Goal: Find contact information: Find contact information

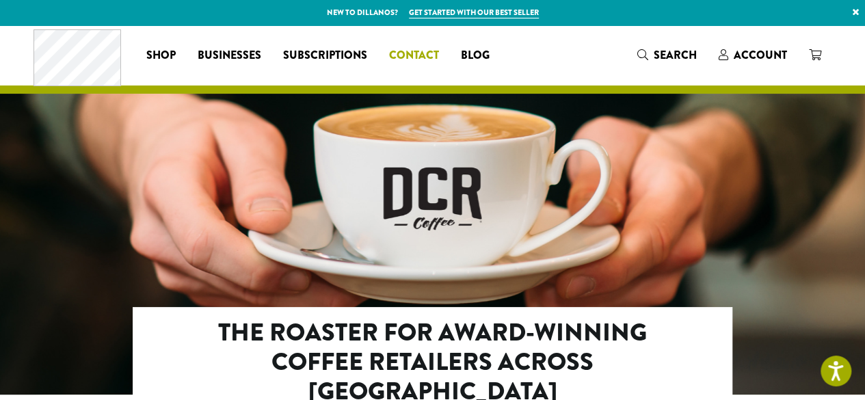
click at [419, 55] on span "Contact" at bounding box center [414, 55] width 50 height 17
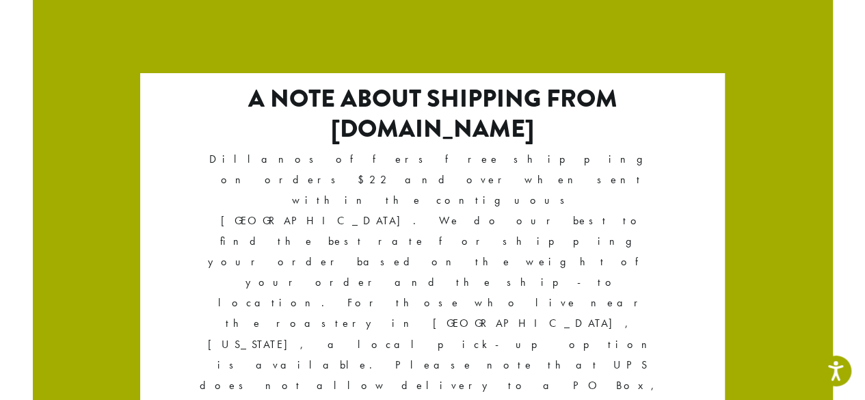
scroll to position [2490, 0]
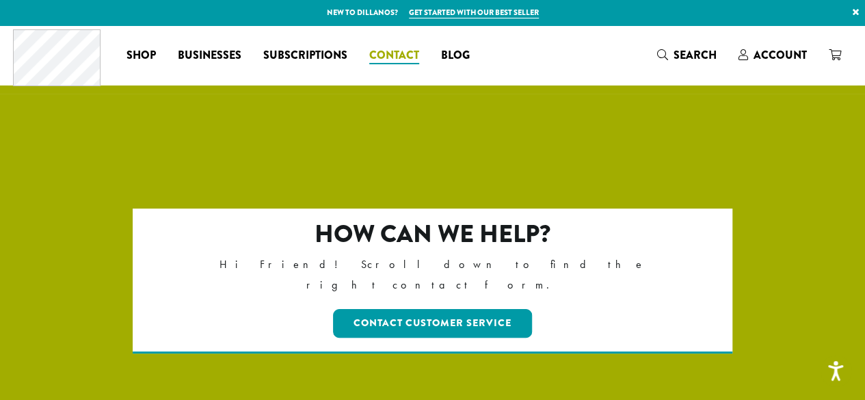
click at [398, 49] on span "Contact" at bounding box center [394, 55] width 50 height 17
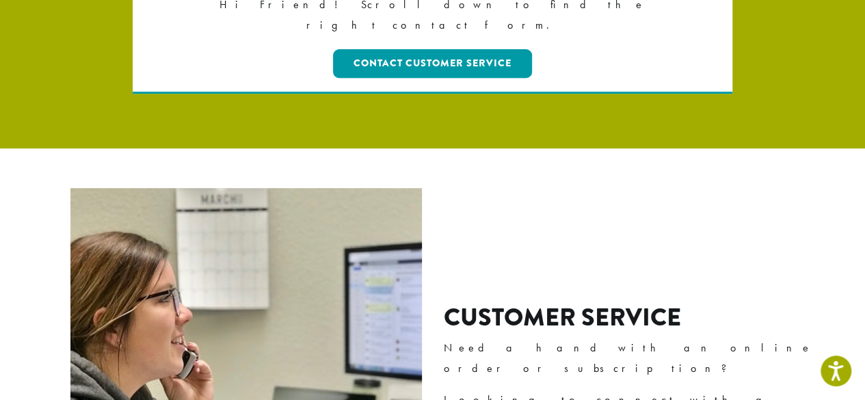
scroll to position [274, 0]
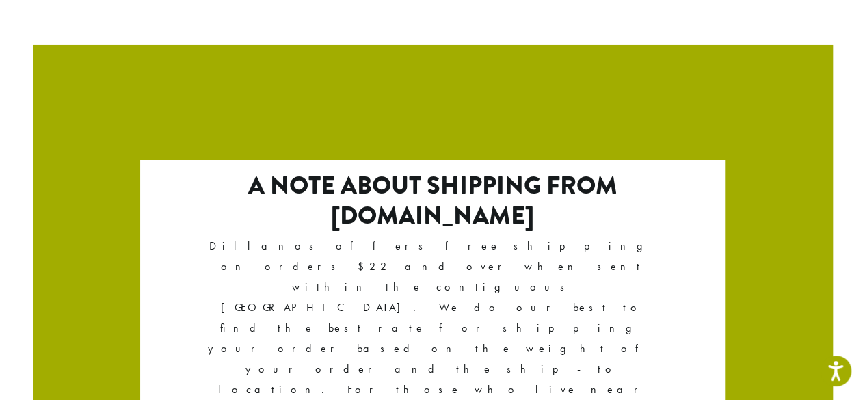
scroll to position [2490, 0]
